Goal: Transaction & Acquisition: Obtain resource

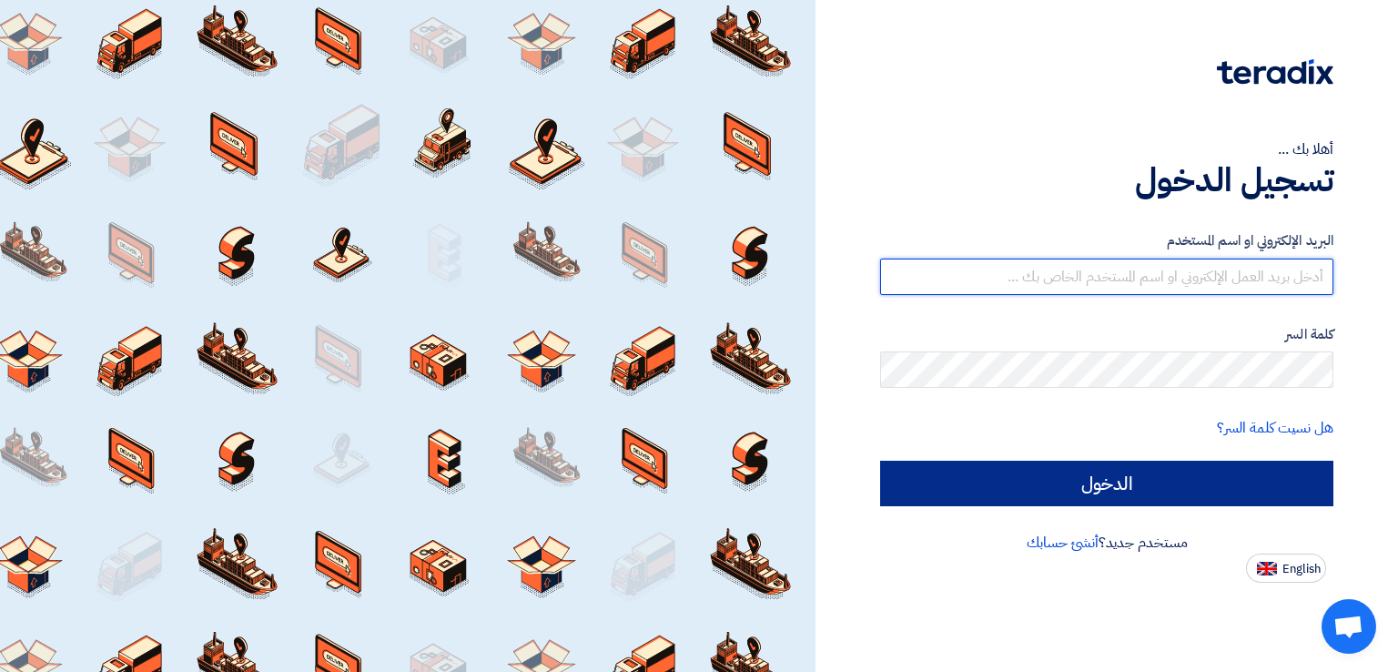
type input "[EMAIL_ADDRESS][DOMAIN_NAME]"
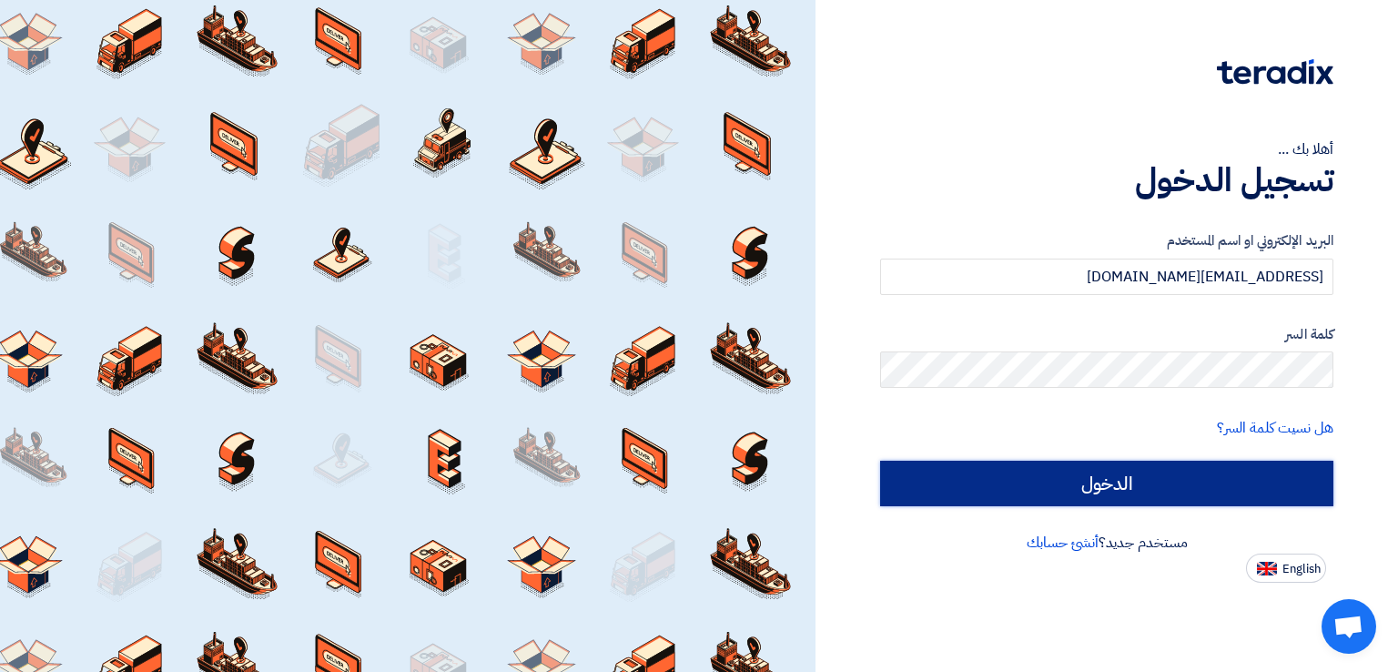
click at [1110, 481] on input "الدخول" at bounding box center [1106, 484] width 453 height 46
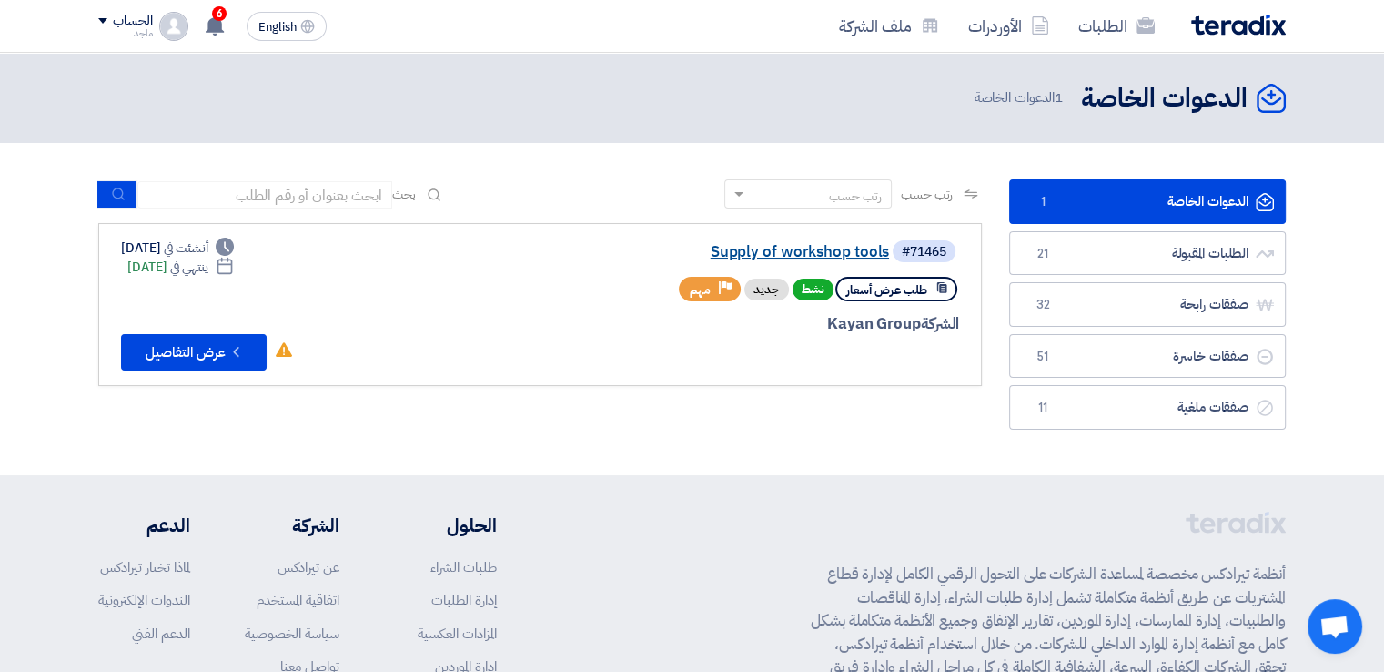
click at [780, 257] on link "Supply of workshop tools" at bounding box center [707, 252] width 364 height 16
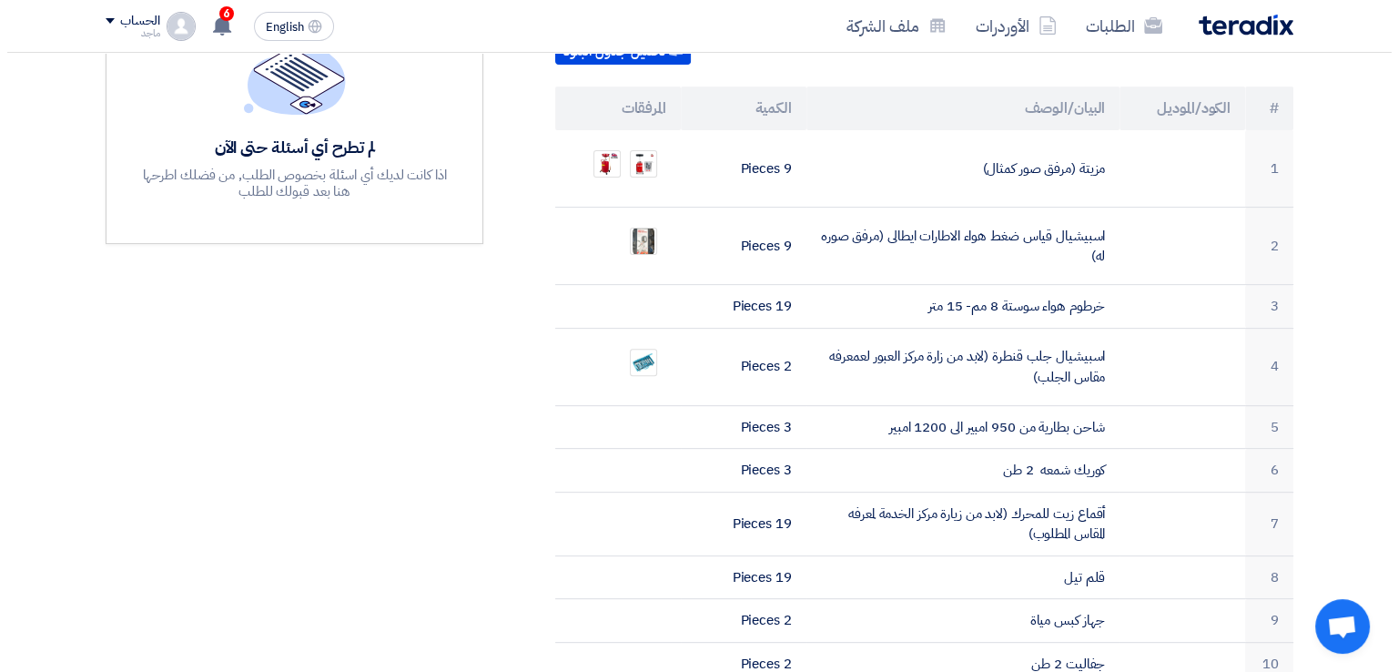
scroll to position [538, 0]
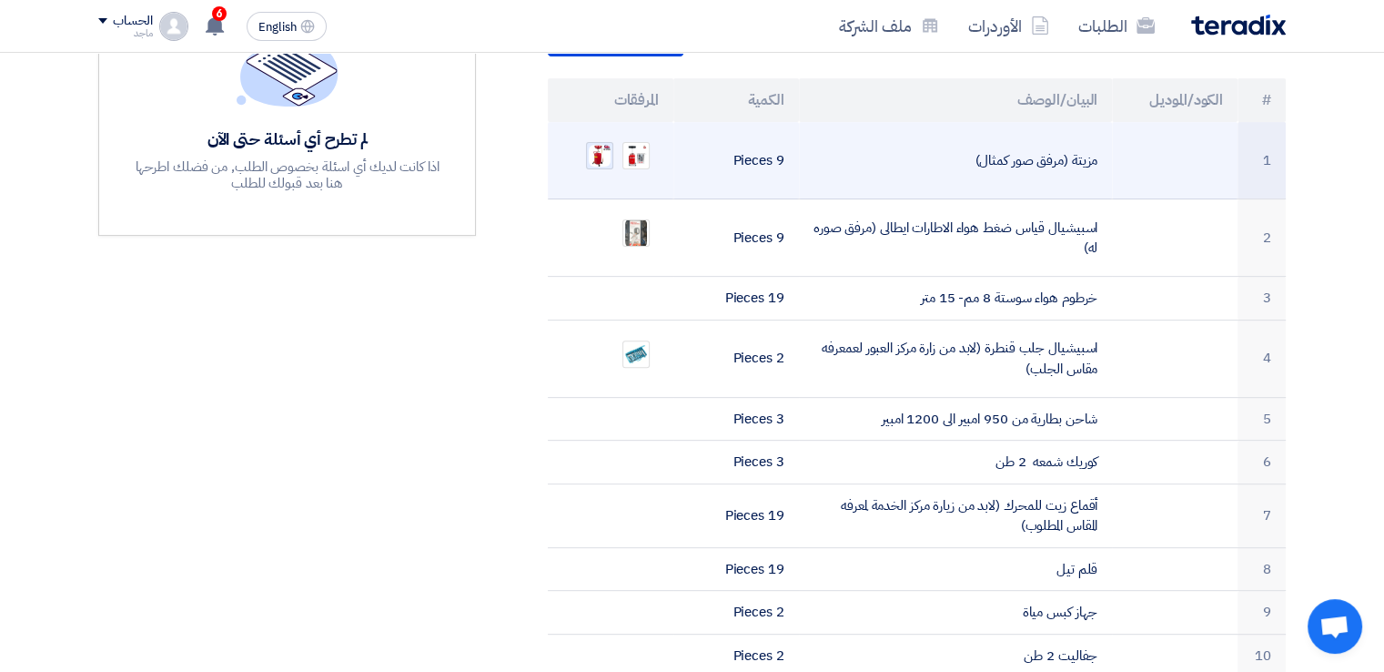
click at [597, 143] on img at bounding box center [599, 155] width 25 height 25
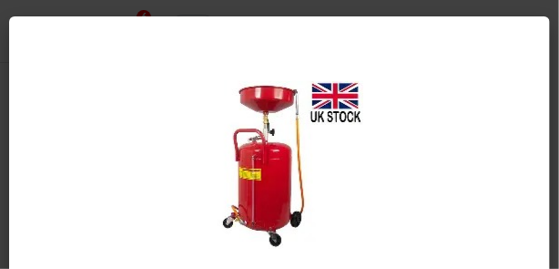
click at [330, 9] on modal-container at bounding box center [279, 134] width 559 height 269
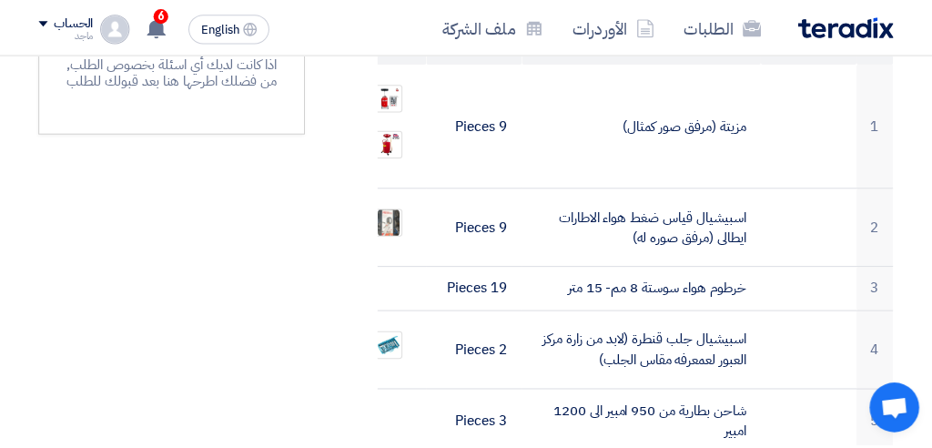
scroll to position [764, 0]
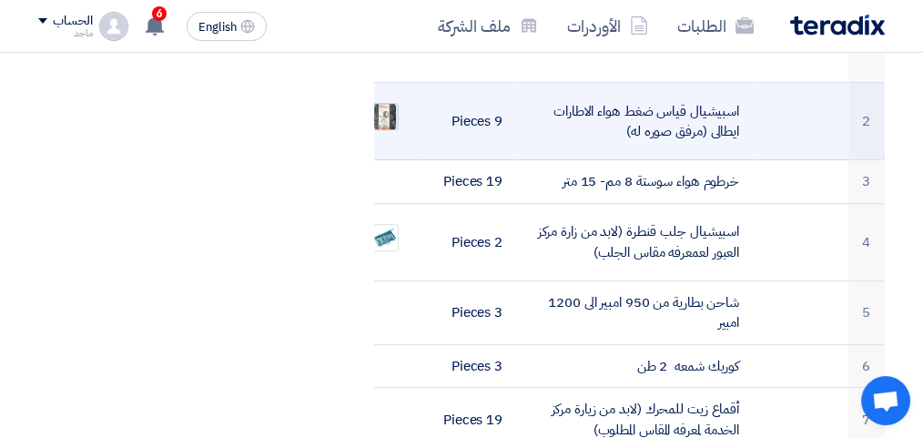
click at [384, 109] on img at bounding box center [384, 116] width 25 height 33
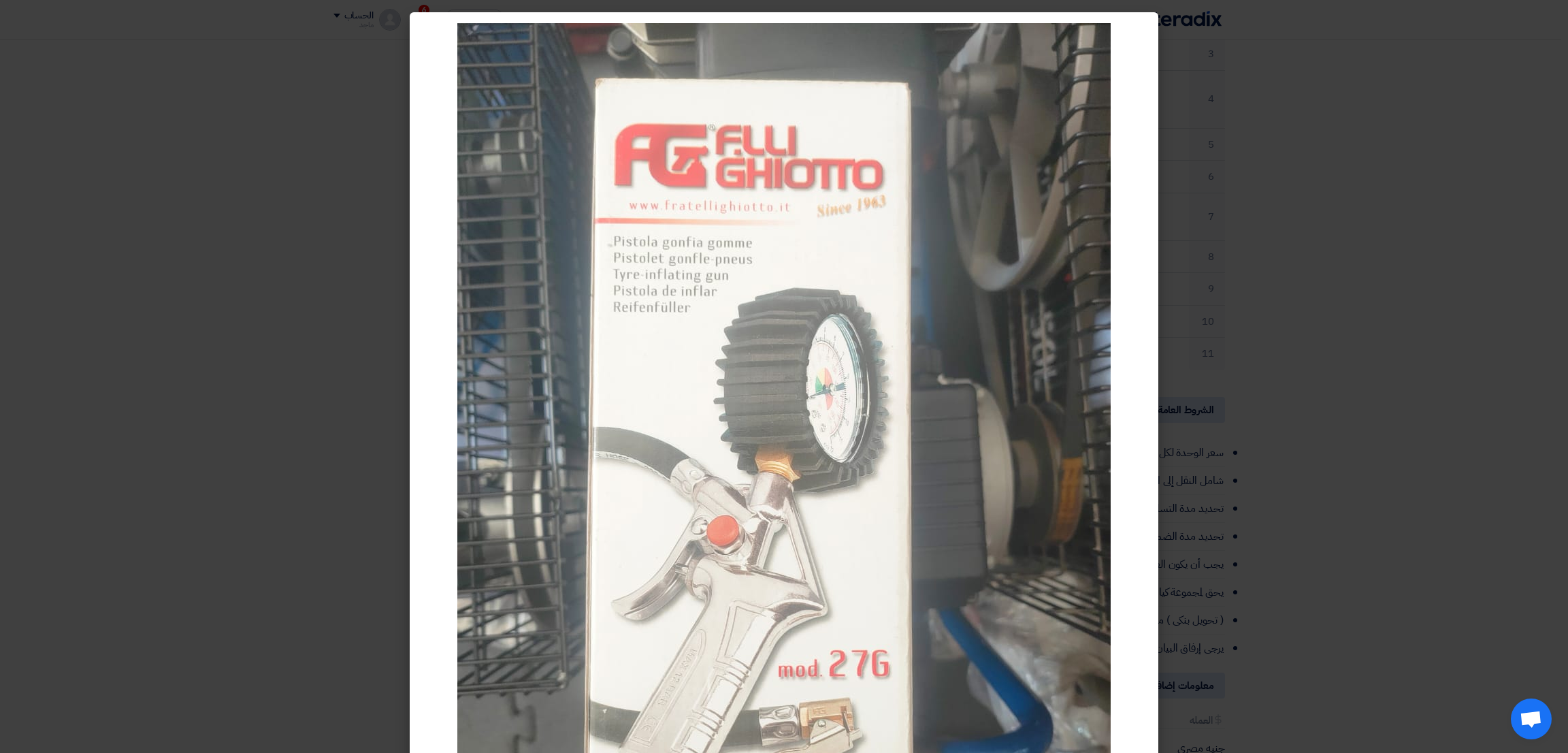
click at [188, 230] on modal-container at bounding box center [784, 376] width 1568 height 753
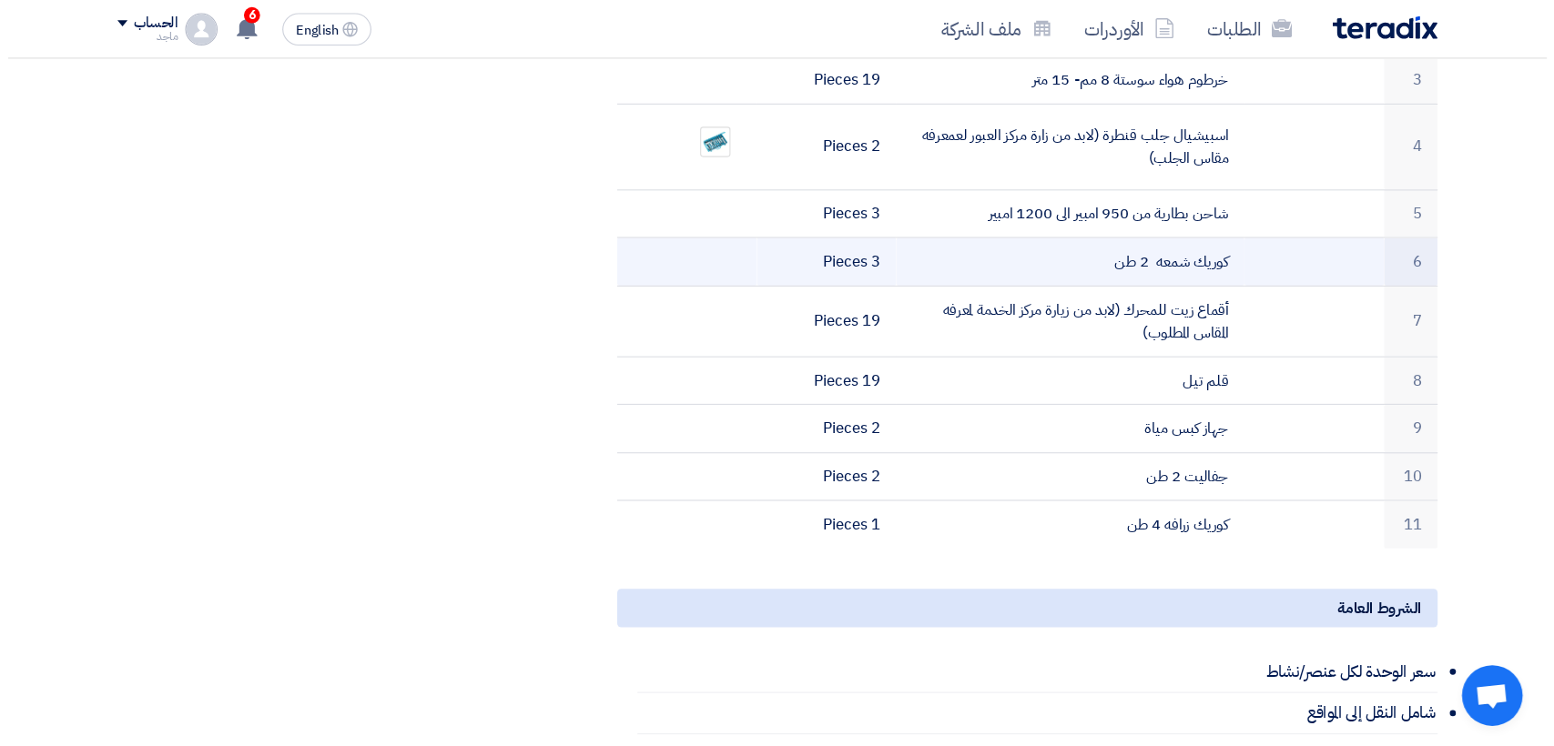
scroll to position [765, 0]
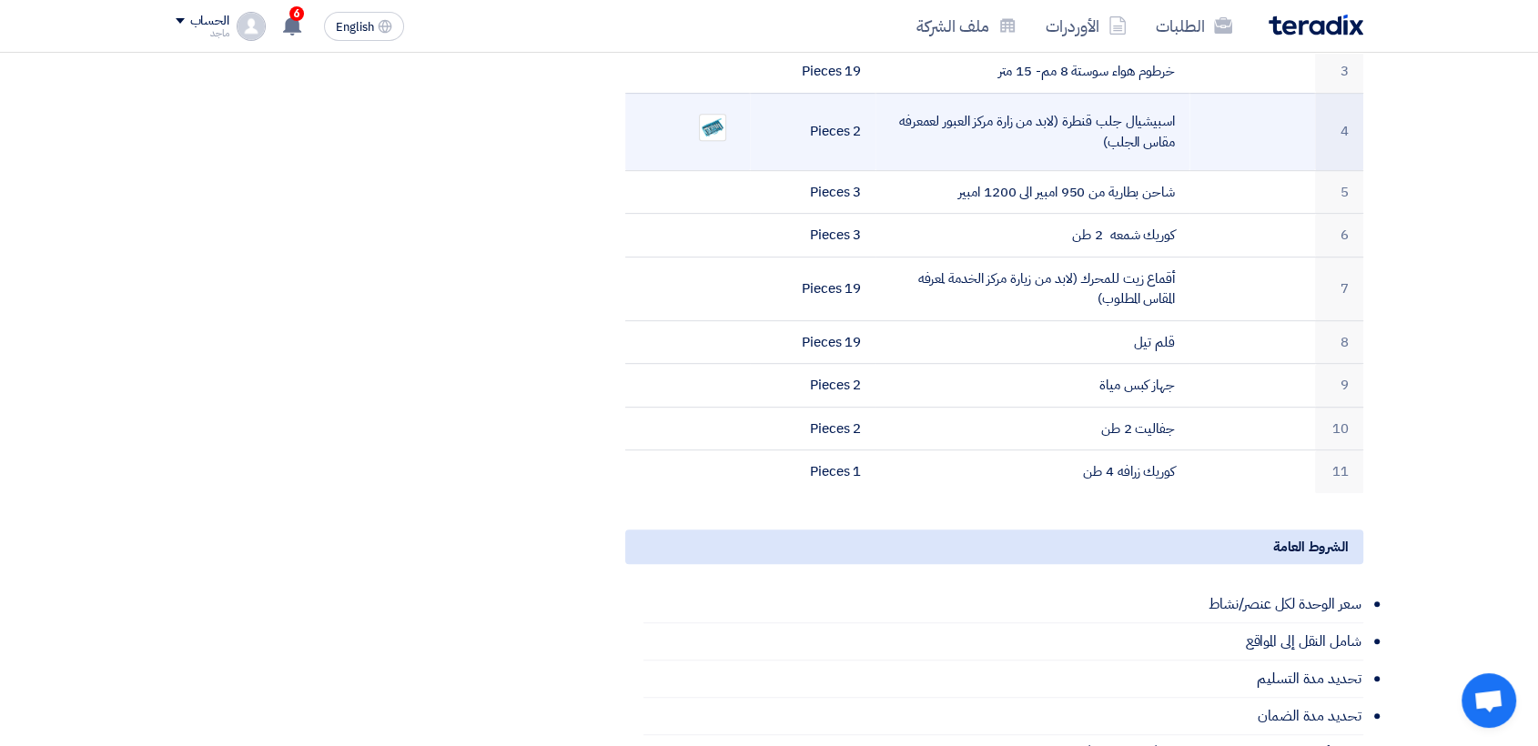
click at [1217, 121] on td at bounding box center [1253, 131] width 126 height 77
click at [714, 116] on img at bounding box center [712, 127] width 25 height 23
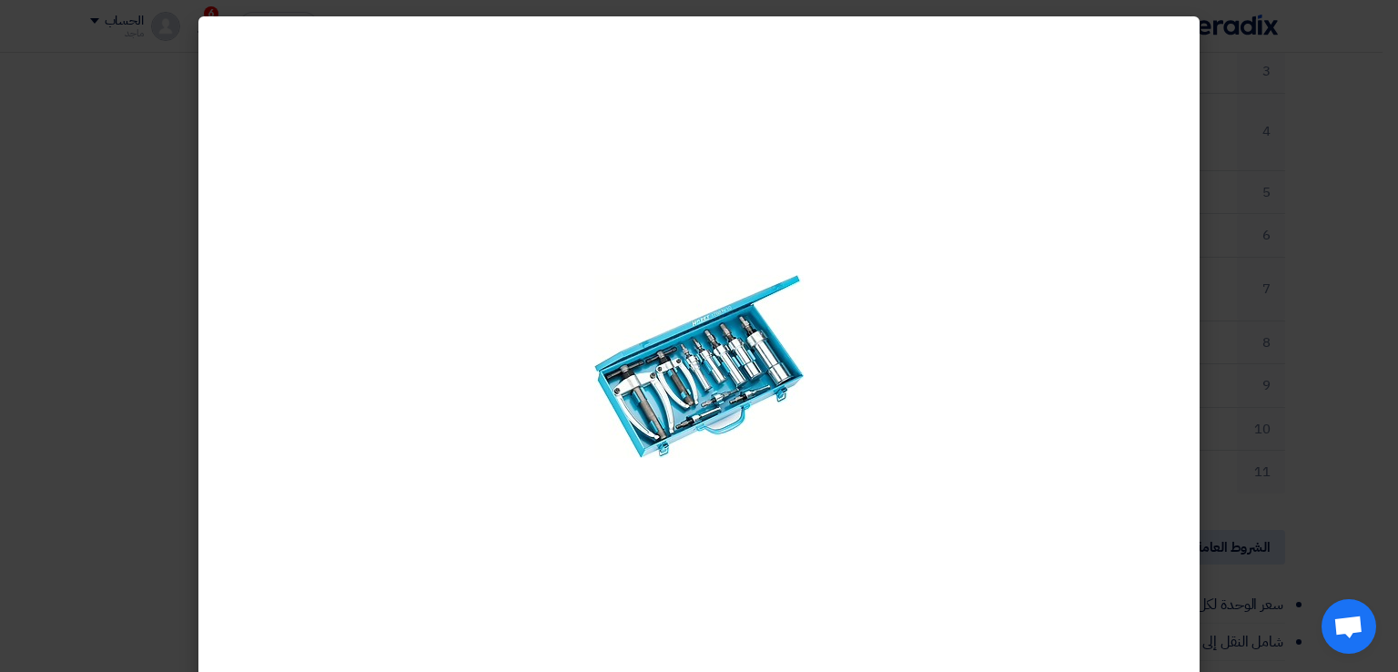
drag, startPoint x: 569, startPoint y: 198, endPoint x: 512, endPoint y: 179, distance: 59.6
click at [1056, 149] on div at bounding box center [698, 366] width 1001 height 701
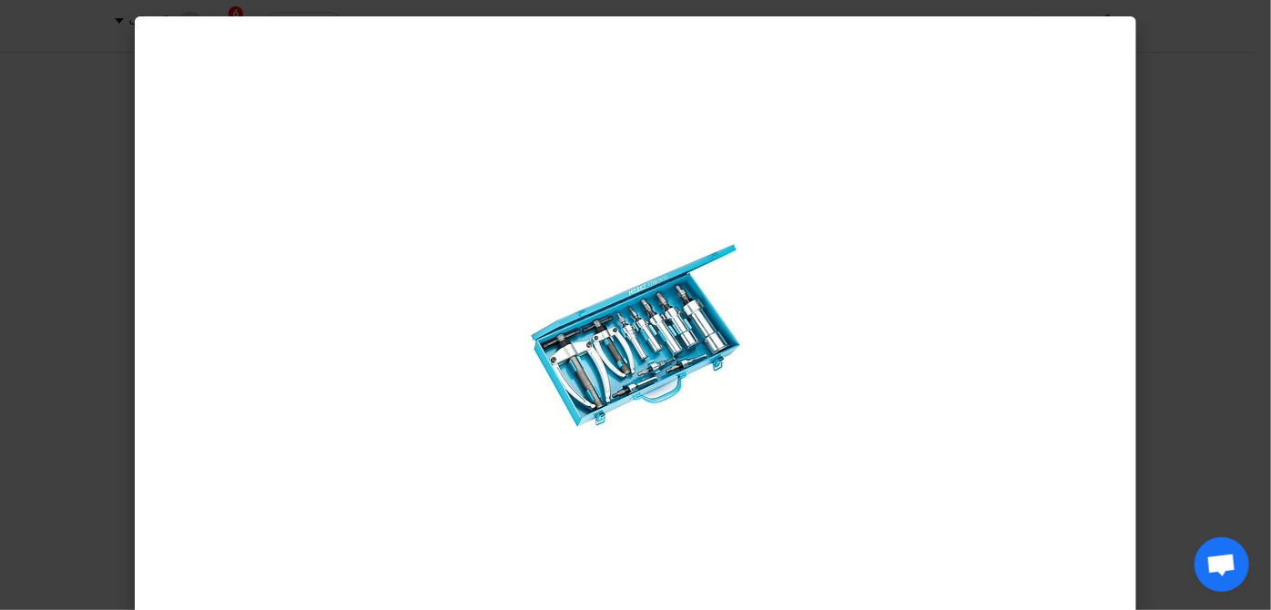
drag, startPoint x: 1056, startPoint y: 149, endPoint x: 960, endPoint y: 136, distance: 96.5
click at [960, 136] on div at bounding box center [635, 335] width 1001 height 639
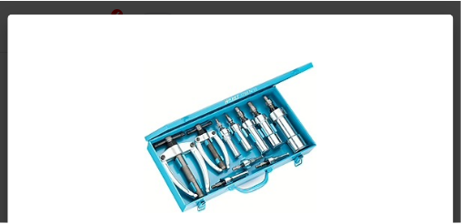
scroll to position [765, 0]
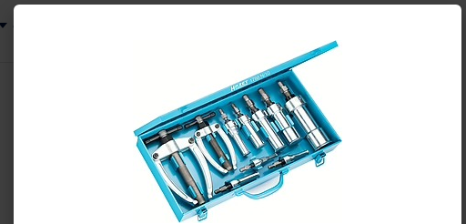
click at [14, 79] on modal-container at bounding box center [233, 112] width 466 height 224
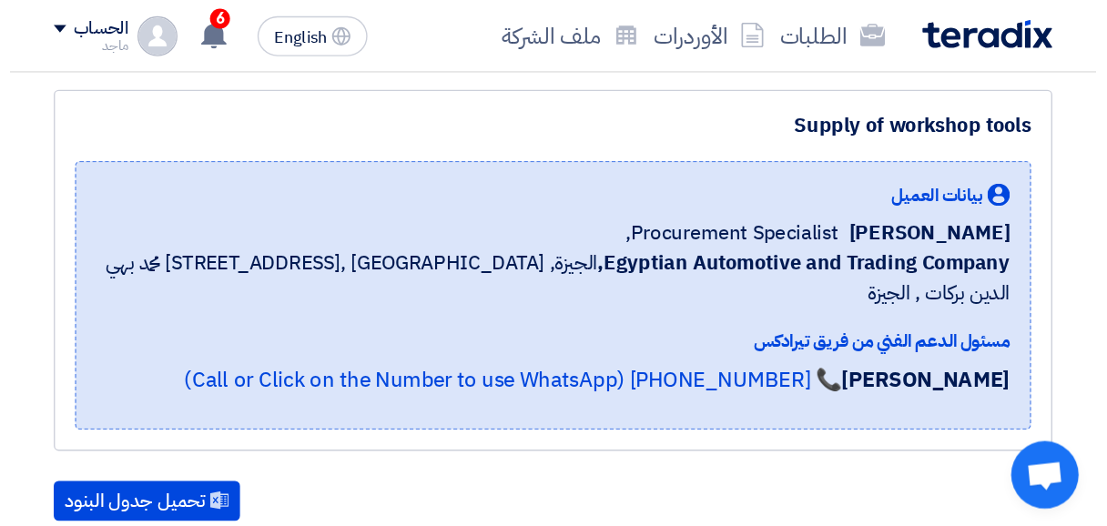
scroll to position [0, 0]
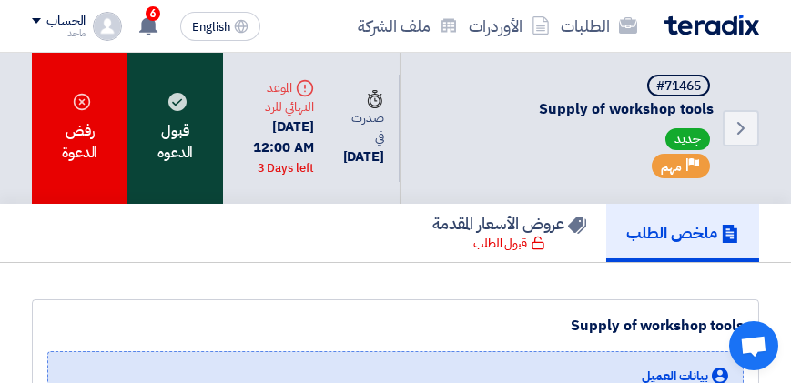
click at [167, 150] on div "قبول الدعوه" at bounding box center [175, 128] width 96 height 151
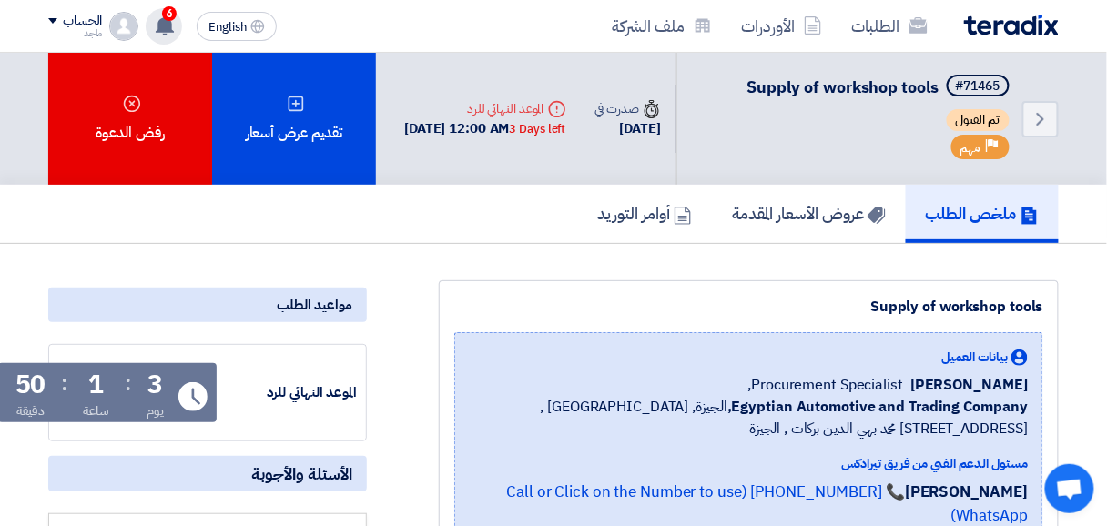
click at [168, 11] on span "6" at bounding box center [169, 13] width 15 height 15
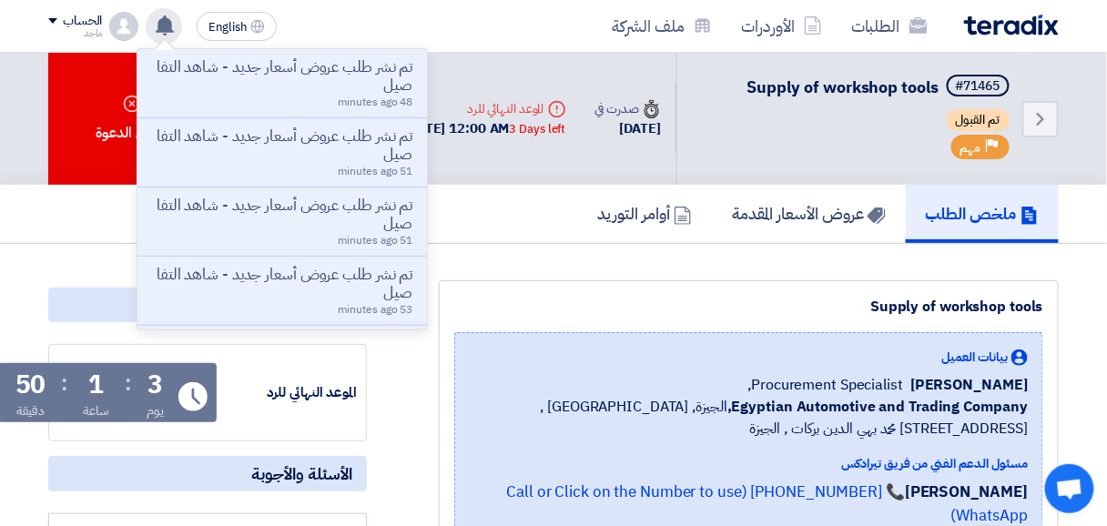
click at [248, 69] on p "تم نشر طلب عروض أسعار جديد - شاهد التفاصيل" at bounding box center [282, 76] width 260 height 36
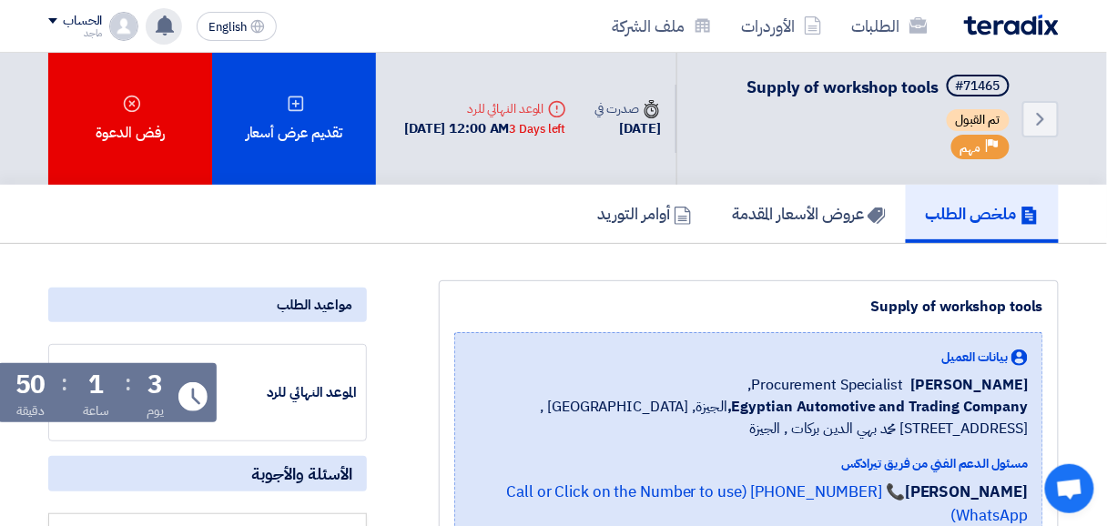
click at [163, 25] on use at bounding box center [165, 25] width 18 height 20
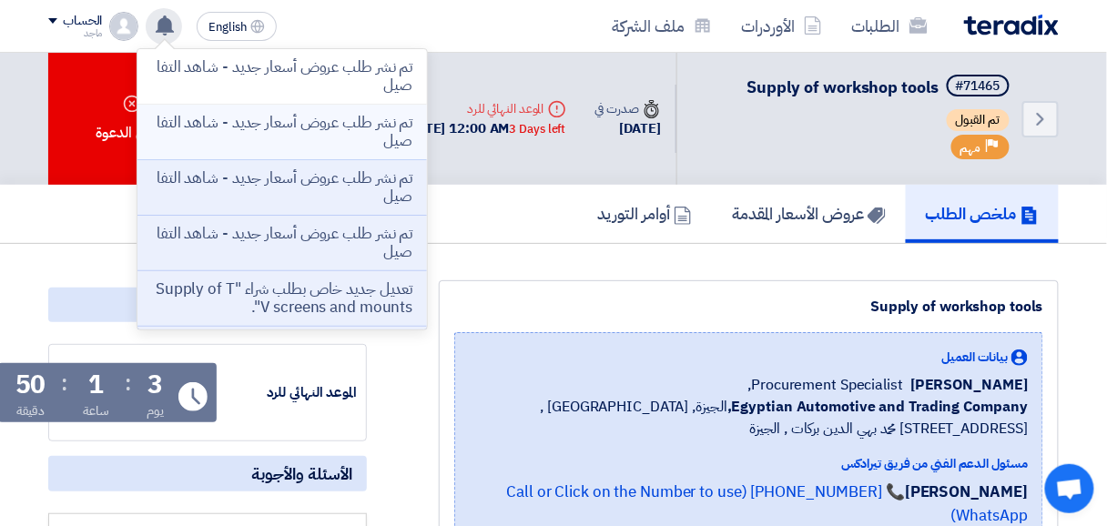
click at [266, 137] on p "تم نشر طلب عروض أسعار جديد - شاهد التفاصيل" at bounding box center [282, 132] width 260 height 36
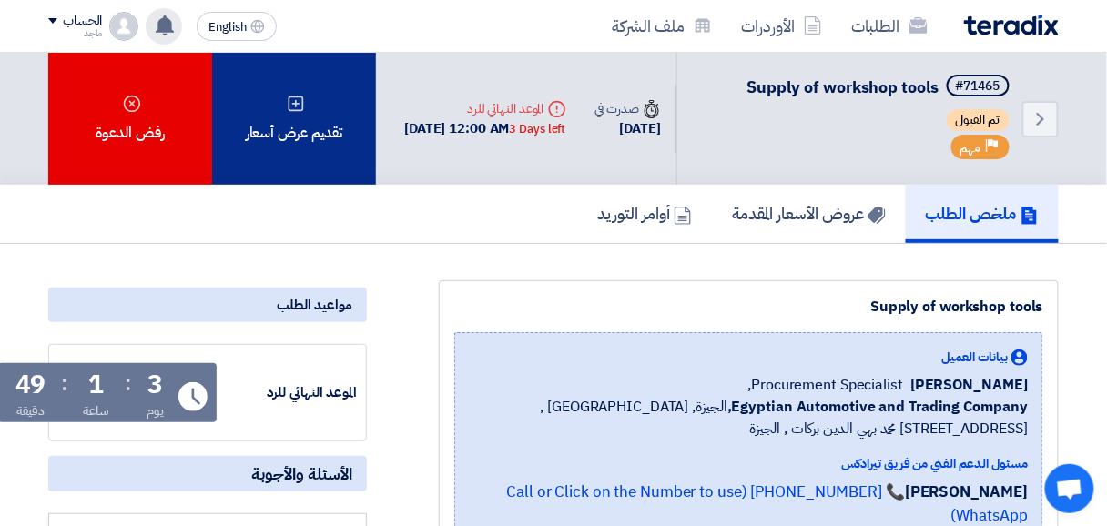
click at [291, 129] on div "تقديم عرض أسعار" at bounding box center [294, 119] width 164 height 132
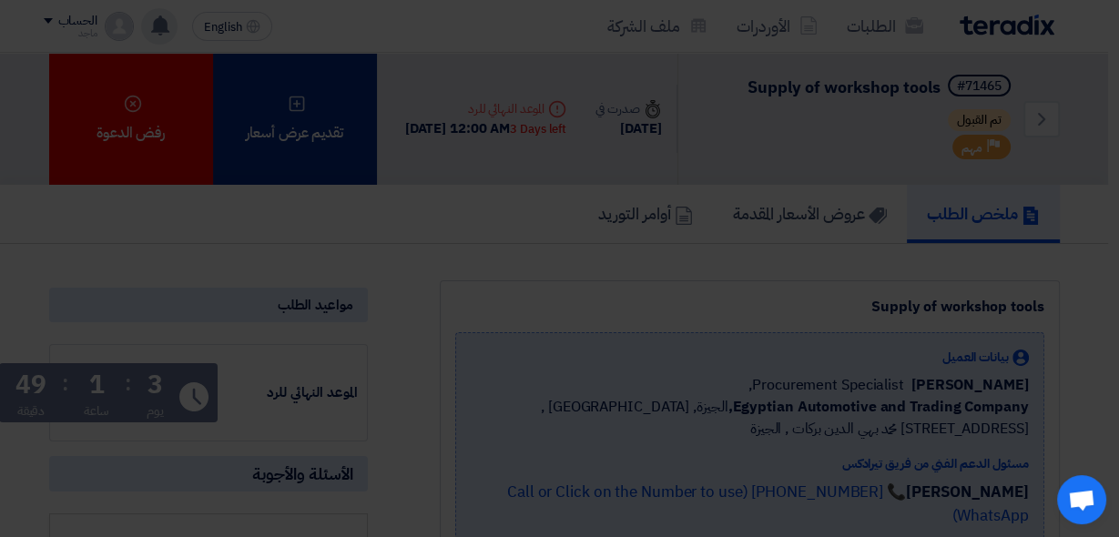
click at [291, 129] on div "أبدأ في تقديم عرض أسعار جديد تقديم عرض أسعار جديد من البداية" at bounding box center [560, 170] width 958 height 195
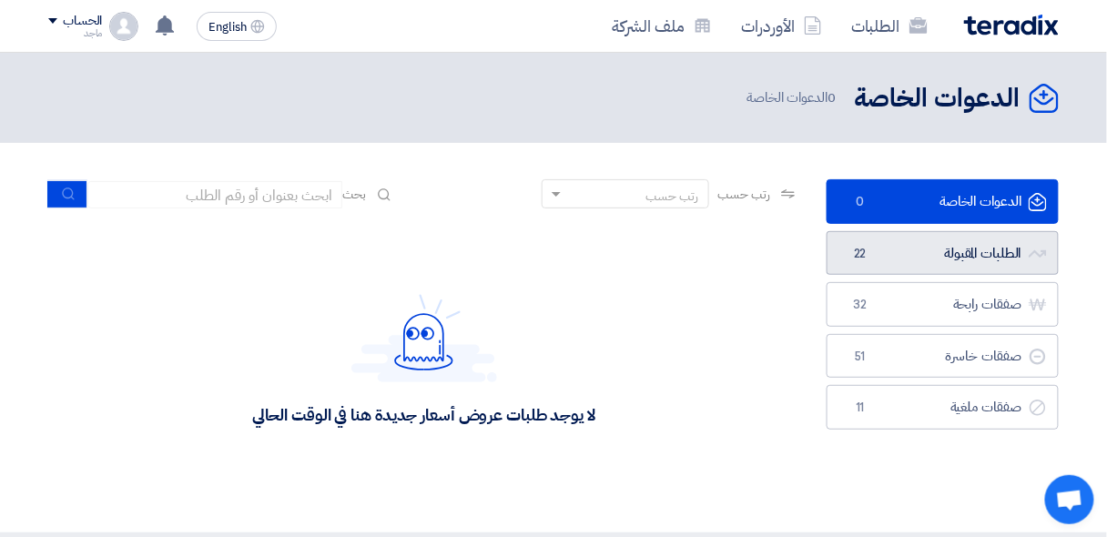
click at [951, 260] on link "الطلبات المقبولة الطلبات المقبولة 22" at bounding box center [942, 253] width 232 height 45
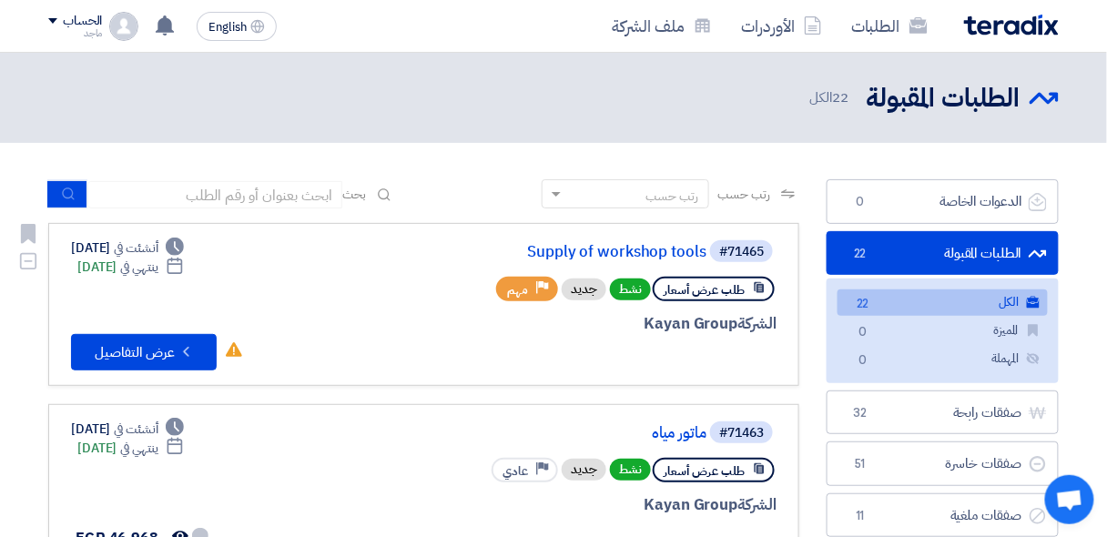
click at [714, 295] on span "طلب عرض أسعار" at bounding box center [704, 289] width 81 height 17
click at [158, 358] on button "Check details عرض التفاصيل" at bounding box center [144, 352] width 146 height 36
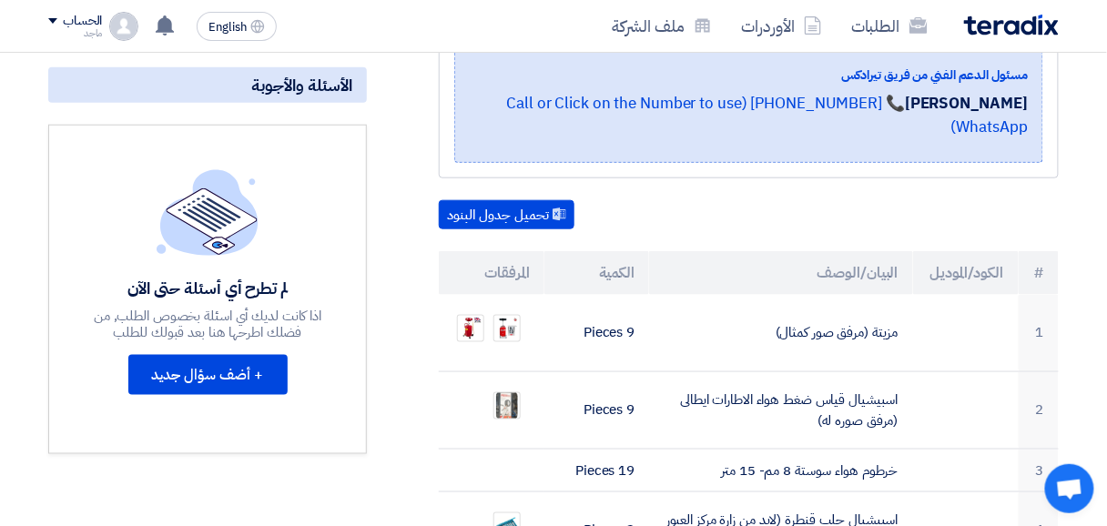
scroll to position [388, 0]
